Goal: Task Accomplishment & Management: Manage account settings

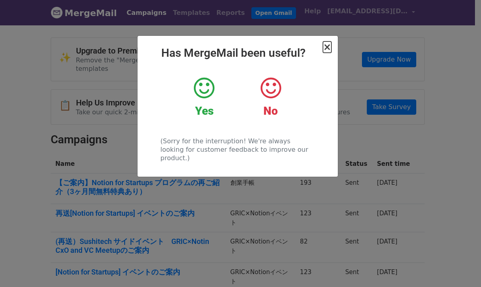
click at [330, 47] on span "×" at bounding box center [327, 46] width 8 height 11
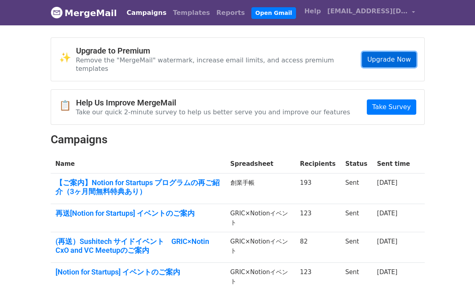
click at [401, 58] on link "Upgrade Now" at bounding box center [389, 59] width 54 height 15
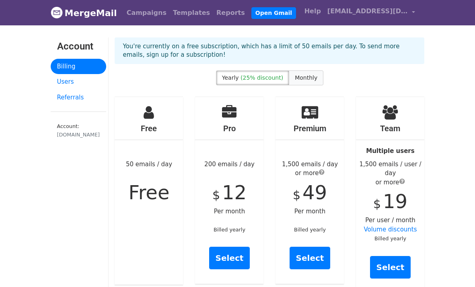
click at [309, 77] on span "Monthly" at bounding box center [306, 77] width 23 height 6
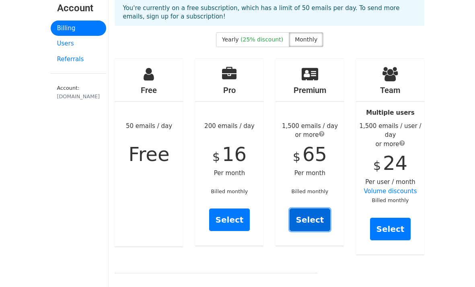
click at [308, 222] on link "Select" at bounding box center [310, 219] width 41 height 23
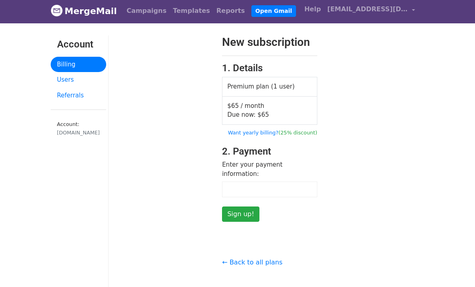
scroll to position [4, 0]
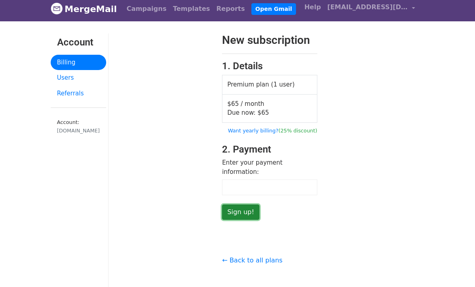
click at [245, 204] on input "Sign up!" at bounding box center [240, 211] width 37 height 15
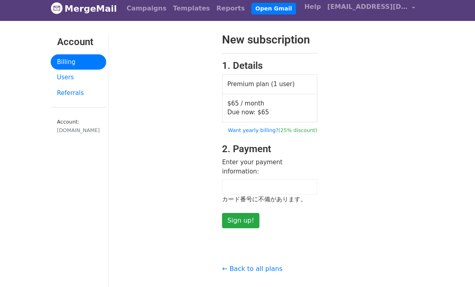
scroll to position [0, 0]
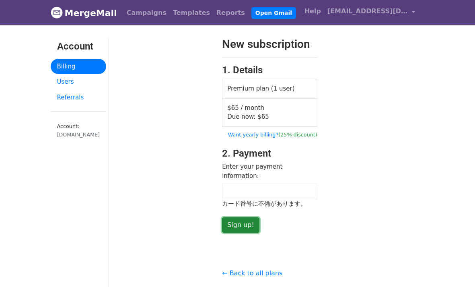
click at [236, 217] on input "Sign up!" at bounding box center [240, 224] width 37 height 15
click at [251, 217] on input "Sign up!" at bounding box center [240, 224] width 37 height 15
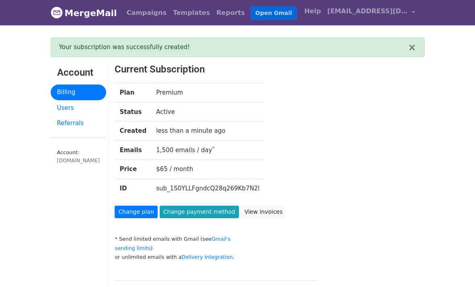
click at [251, 15] on link "Open Gmail" at bounding box center [273, 13] width 45 height 12
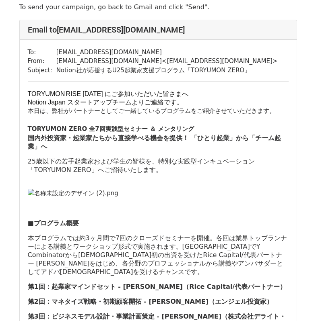
scroll to position [273, 0]
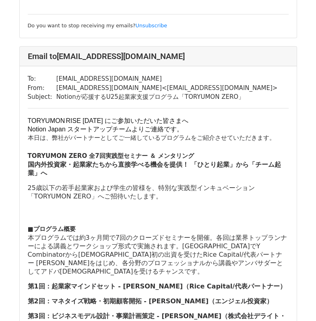
scroll to position [983, 0]
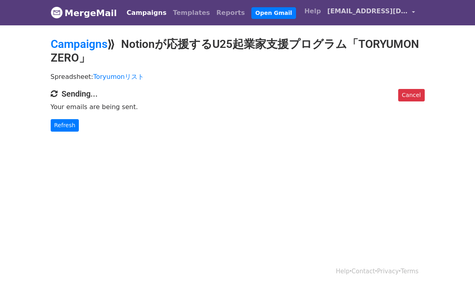
click at [356, 15] on span "[EMAIL_ADDRESS][DOMAIN_NAME]" at bounding box center [367, 11] width 80 height 10
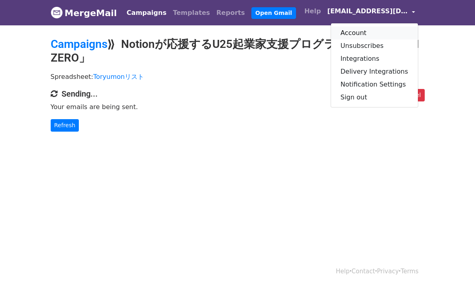
click at [361, 35] on link "Account" at bounding box center [374, 33] width 87 height 13
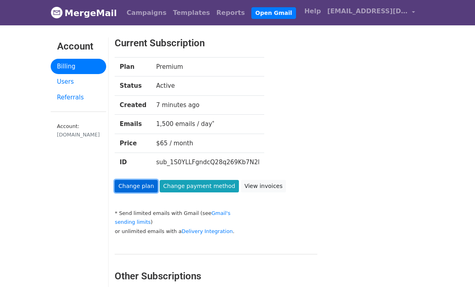
click at [134, 188] on link "Change plan" at bounding box center [136, 186] width 43 height 12
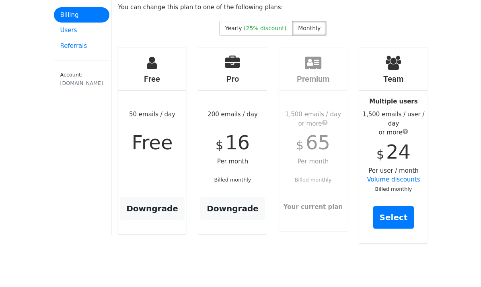
scroll to position [64, 0]
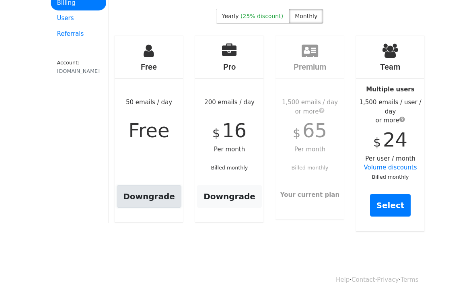
click at [156, 202] on link "Downgrade" at bounding box center [149, 196] width 65 height 23
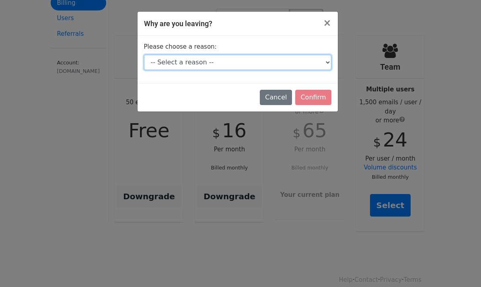
click at [252, 62] on select "-- Select a reason -- I don't send enough emails It's too expensive I had a tec…" at bounding box center [237, 62] width 187 height 15
select select "I don't send enough emails"
click at [144, 55] on select "-- Select a reason -- I don't send enough emails It's too expensive I had a tec…" at bounding box center [237, 62] width 187 height 15
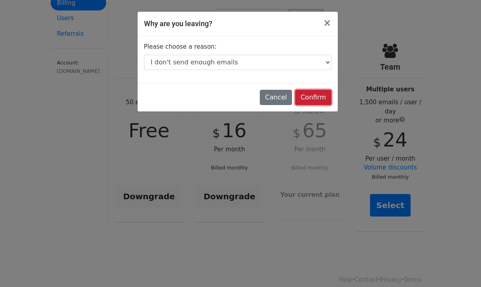
click at [319, 99] on input "Confirm" at bounding box center [313, 97] width 36 height 15
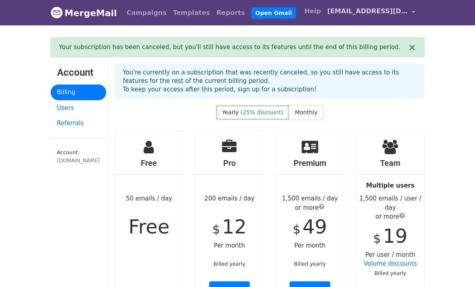
click at [340, 17] on link "[EMAIL_ADDRESS][DOMAIN_NAME]" at bounding box center [371, 12] width 94 height 19
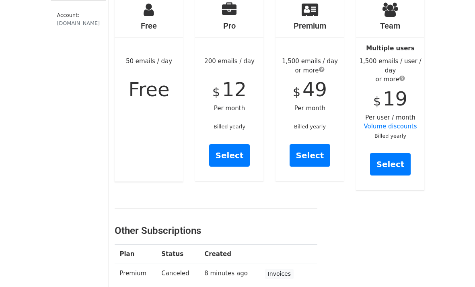
scroll to position [278, 0]
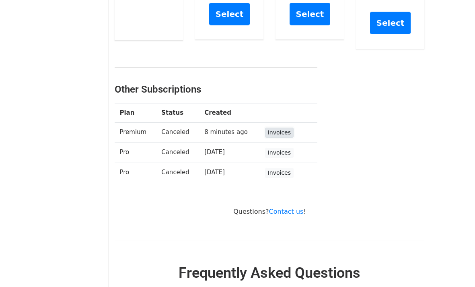
click at [280, 128] on link "Invoices" at bounding box center [279, 133] width 29 height 10
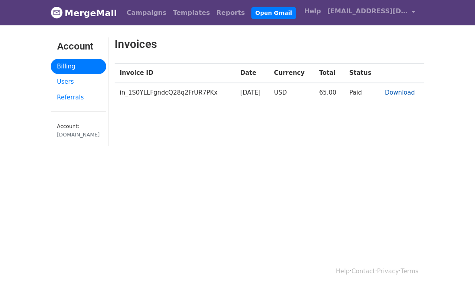
click at [392, 93] on link "Download" at bounding box center [400, 92] width 30 height 7
